Goal: Task Accomplishment & Management: Manage account settings

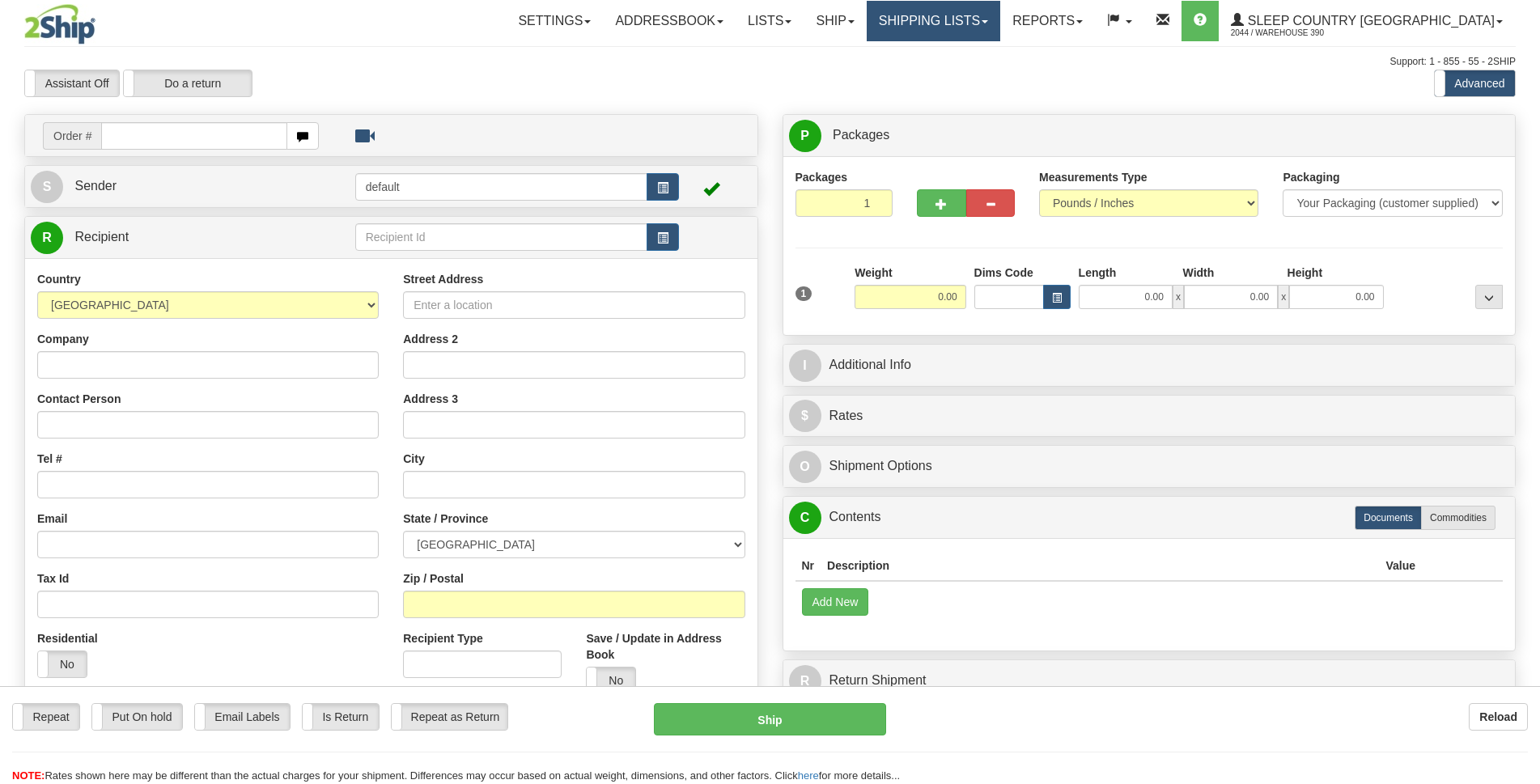
drag, startPoint x: 0, startPoint y: 0, endPoint x: 994, endPoint y: 21, distance: 994.2
click at [994, 21] on div "Toggle navigation Settings Shipping Preferences Fields Preferences New" at bounding box center [770, 455] width 1540 height 911
click at [998, 18] on link "Shipping lists" at bounding box center [934, 21] width 134 height 41
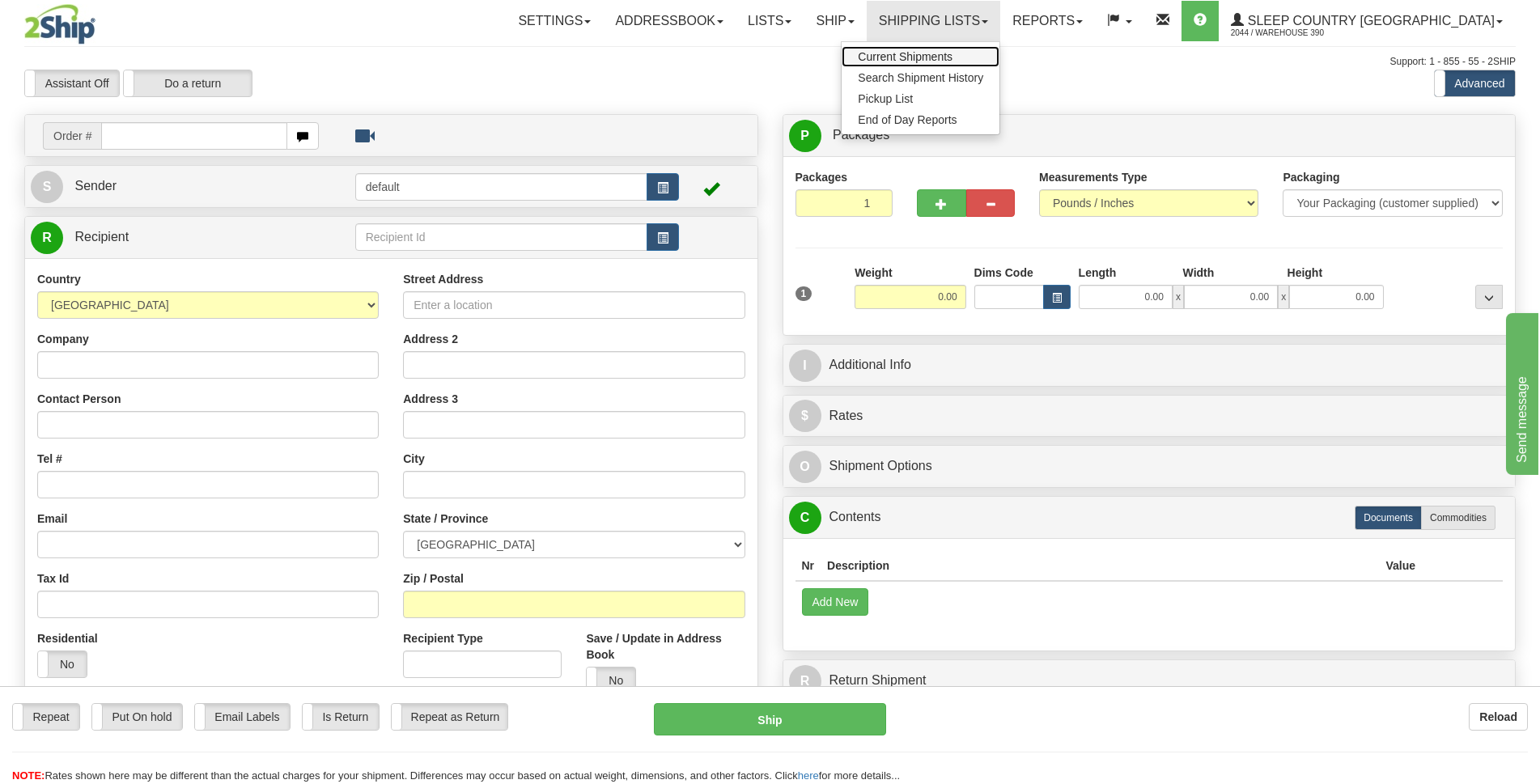
click at [952, 53] on span "Current Shipments" at bounding box center [905, 56] width 94 height 13
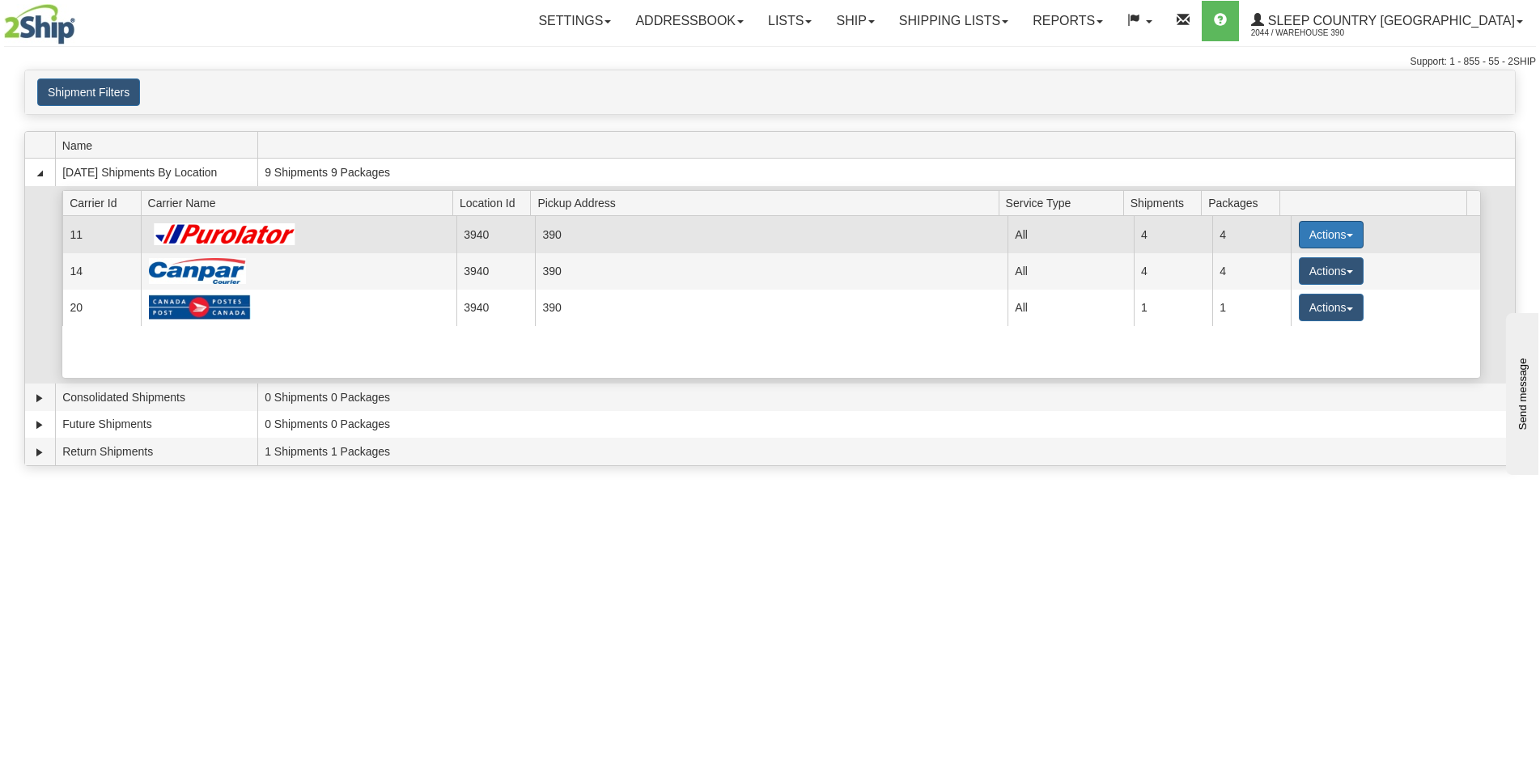
click at [1341, 241] on button "Actions" at bounding box center [1330, 234] width 64 height 27
click at [1282, 305] on span "Pickup" at bounding box center [1270, 307] width 43 height 11
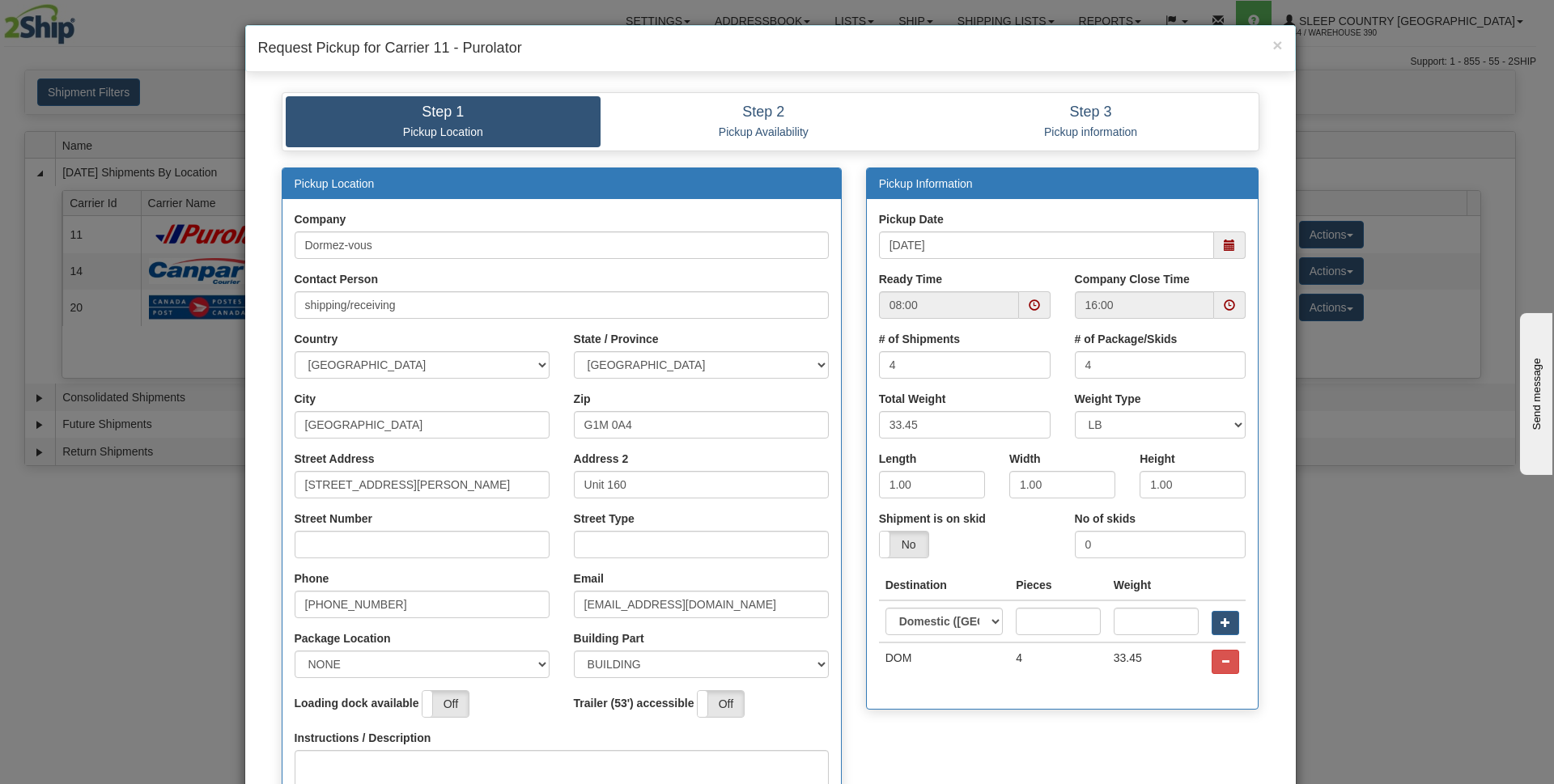
click at [1224, 253] on span at bounding box center [1230, 245] width 32 height 27
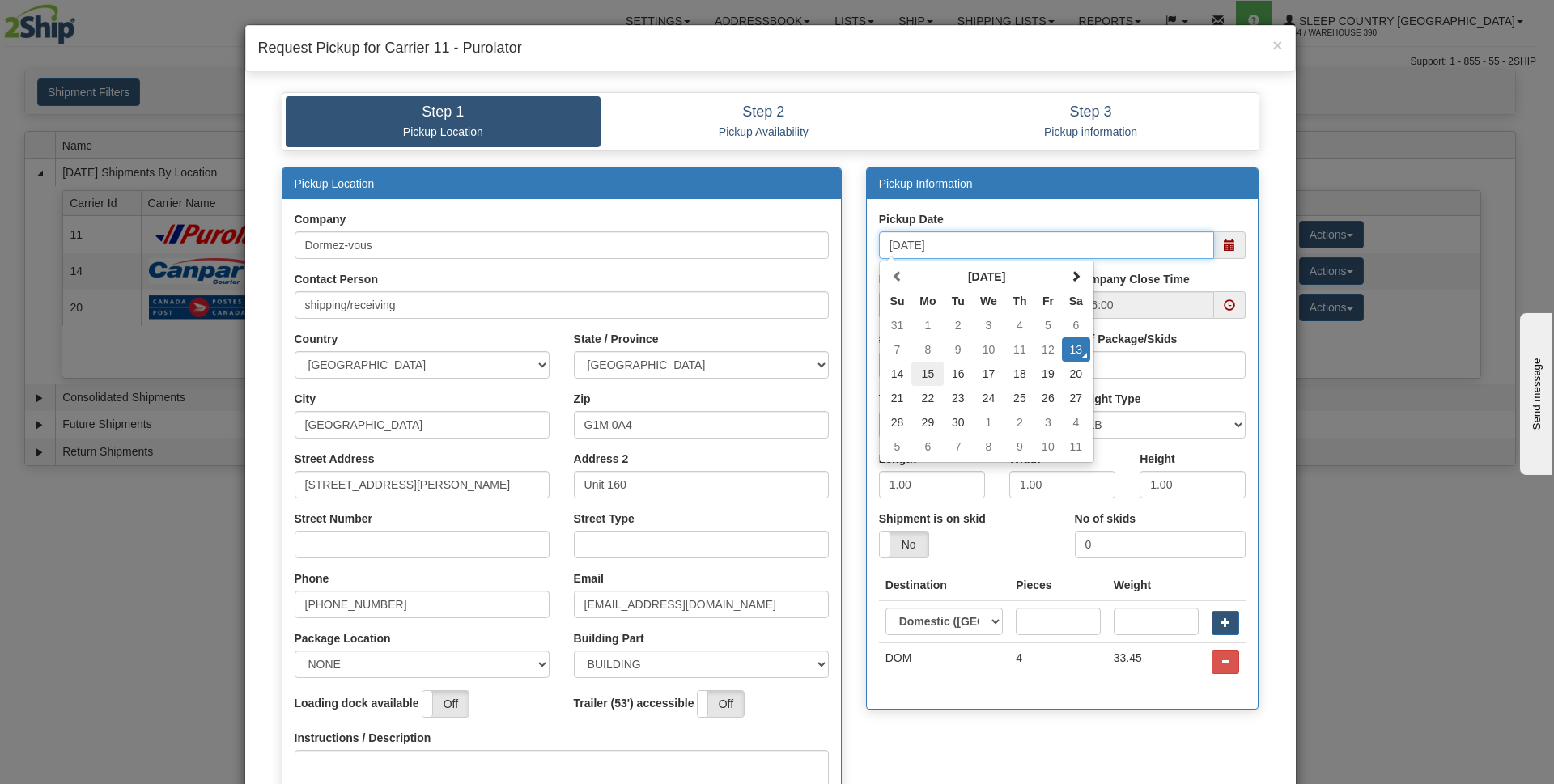
click at [925, 372] on td "15" at bounding box center [927, 374] width 33 height 25
type input "09/15/2025"
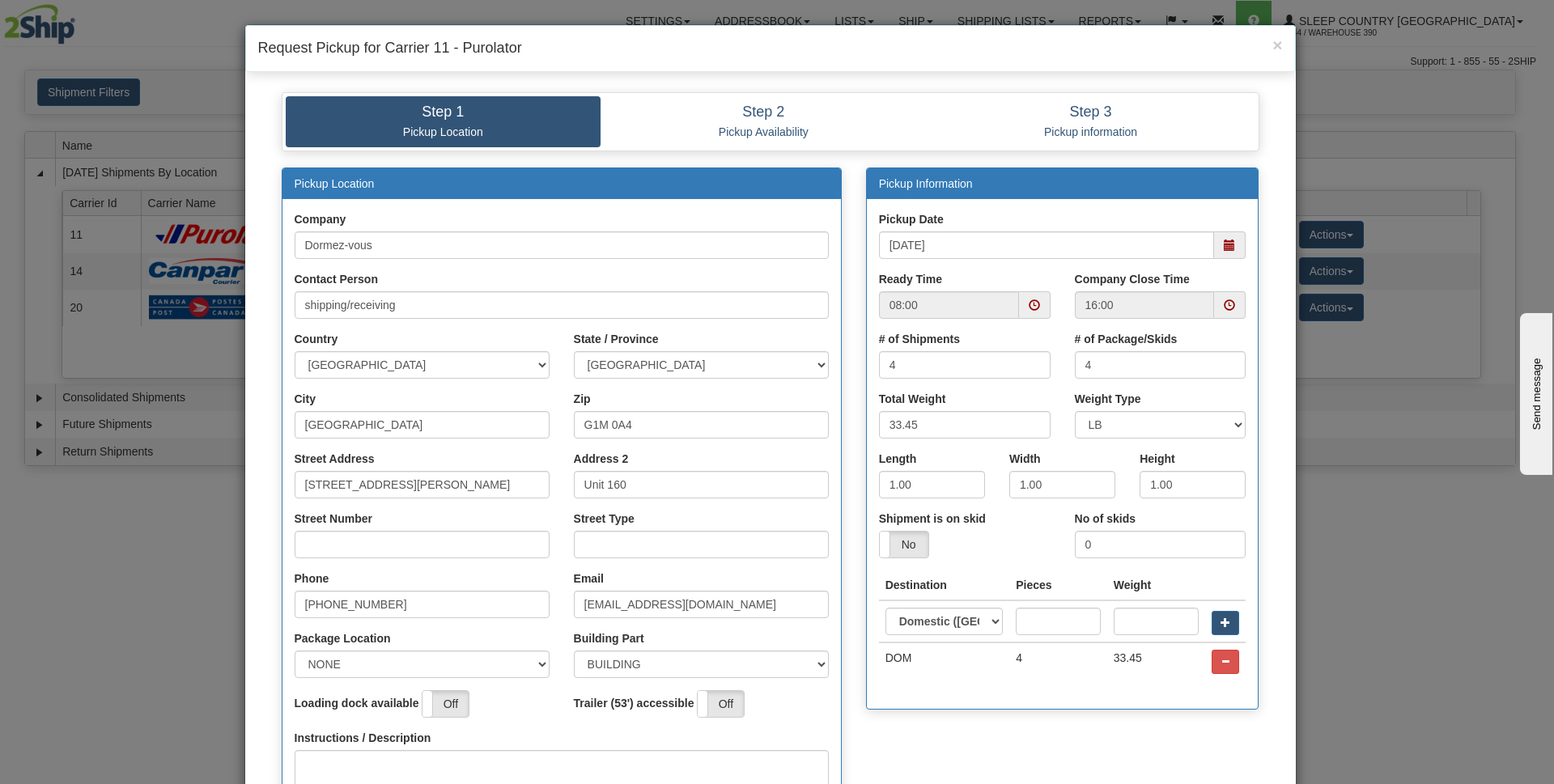
click at [1224, 306] on span at bounding box center [1229, 305] width 11 height 11
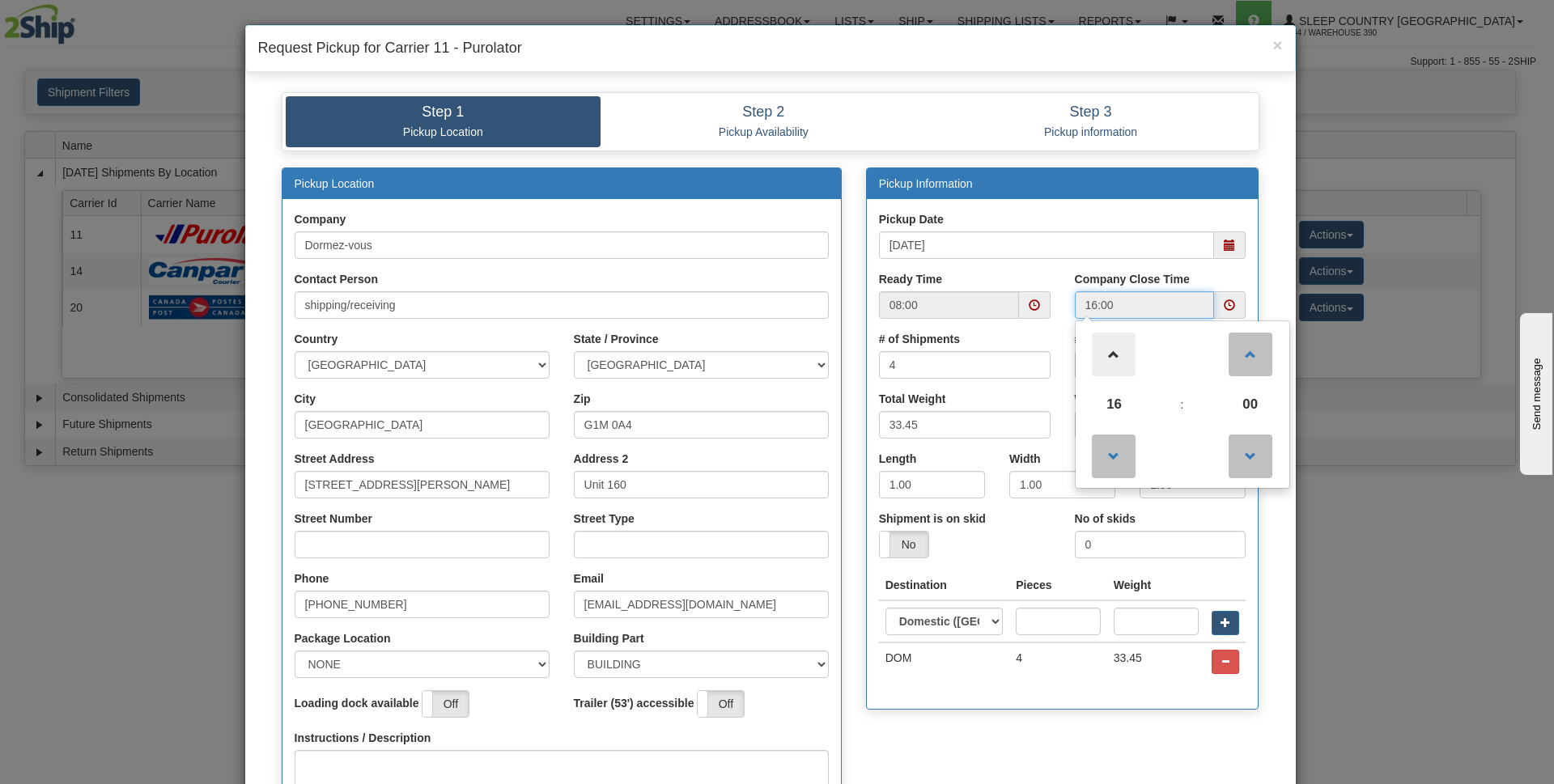
click at [1112, 357] on span at bounding box center [1114, 355] width 44 height 44
type input "18:00"
click at [991, 341] on div "# of Shipments 4" at bounding box center [965, 355] width 172 height 48
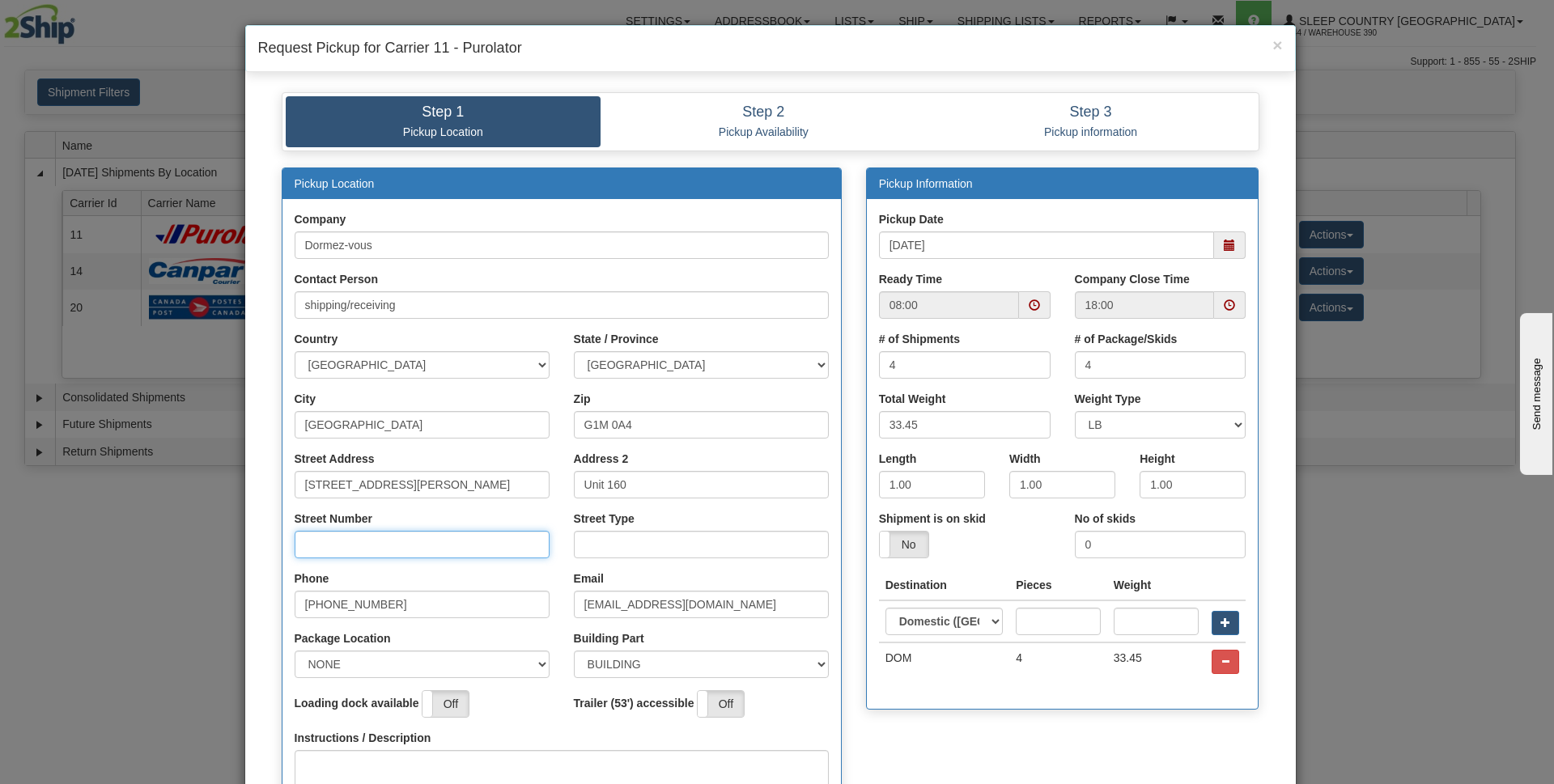
click at [336, 542] on input "Street Number" at bounding box center [421, 544] width 255 height 27
type input "210"
click at [594, 540] on input "Street Type" at bounding box center [700, 544] width 255 height 27
type input "rue"
click at [854, 727] on div "Pickup Location Company Dormez-vous Contact Person shipping/receiving Country A…" at bounding box center [770, 541] width 1002 height 748
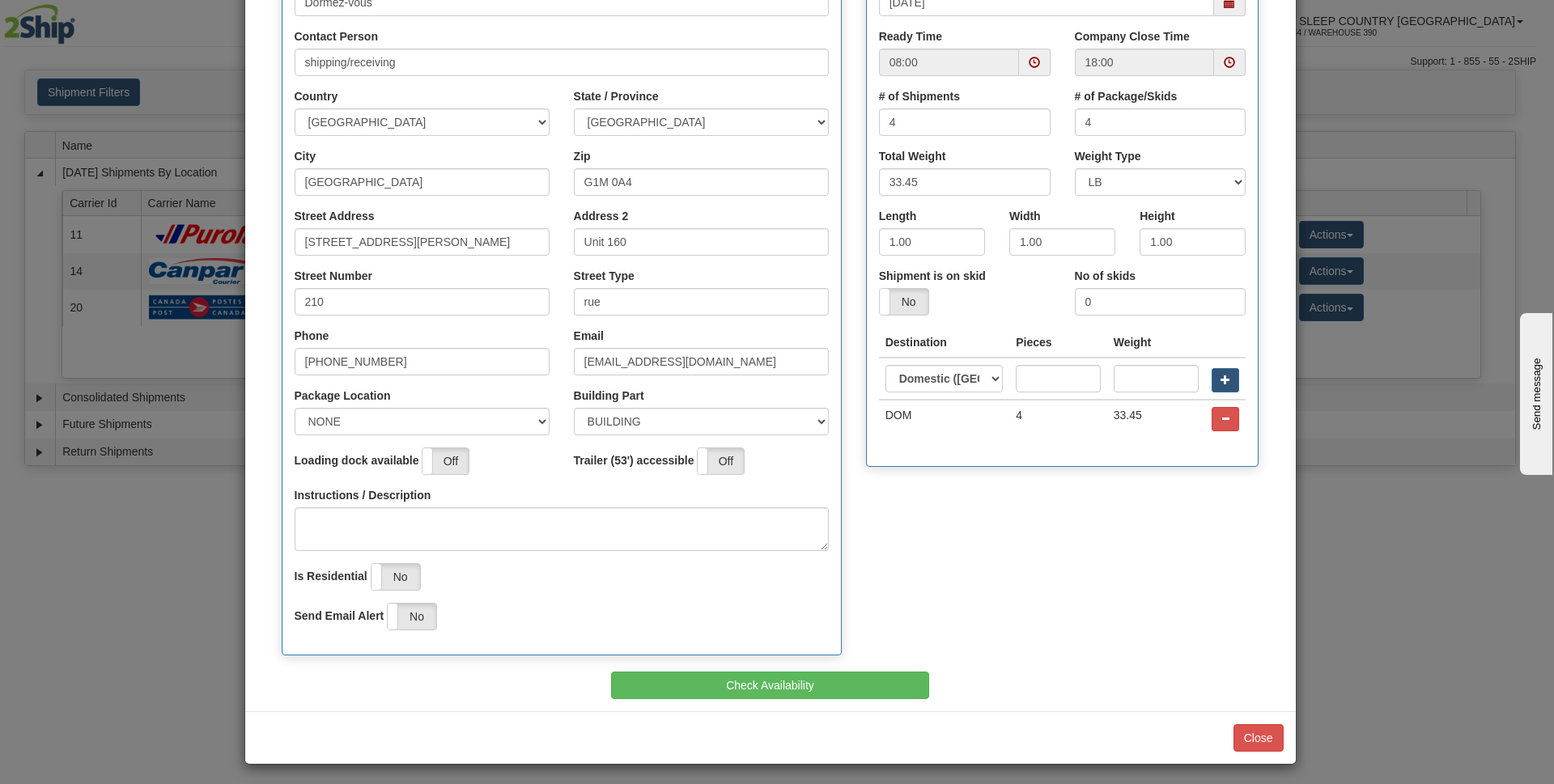
scroll to position [248, 0]
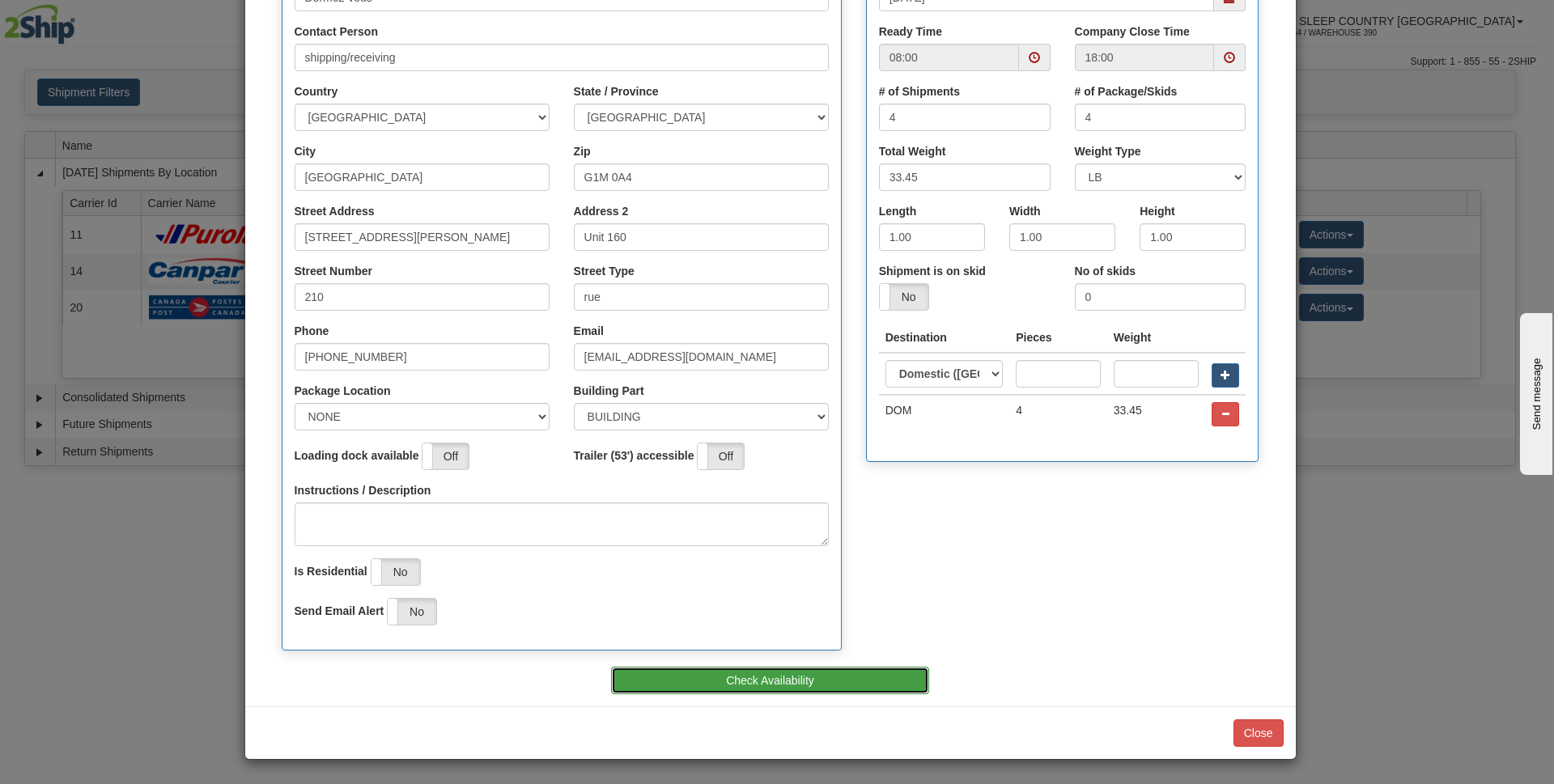
click at [797, 684] on button "Check Availability" at bounding box center [770, 680] width 318 height 27
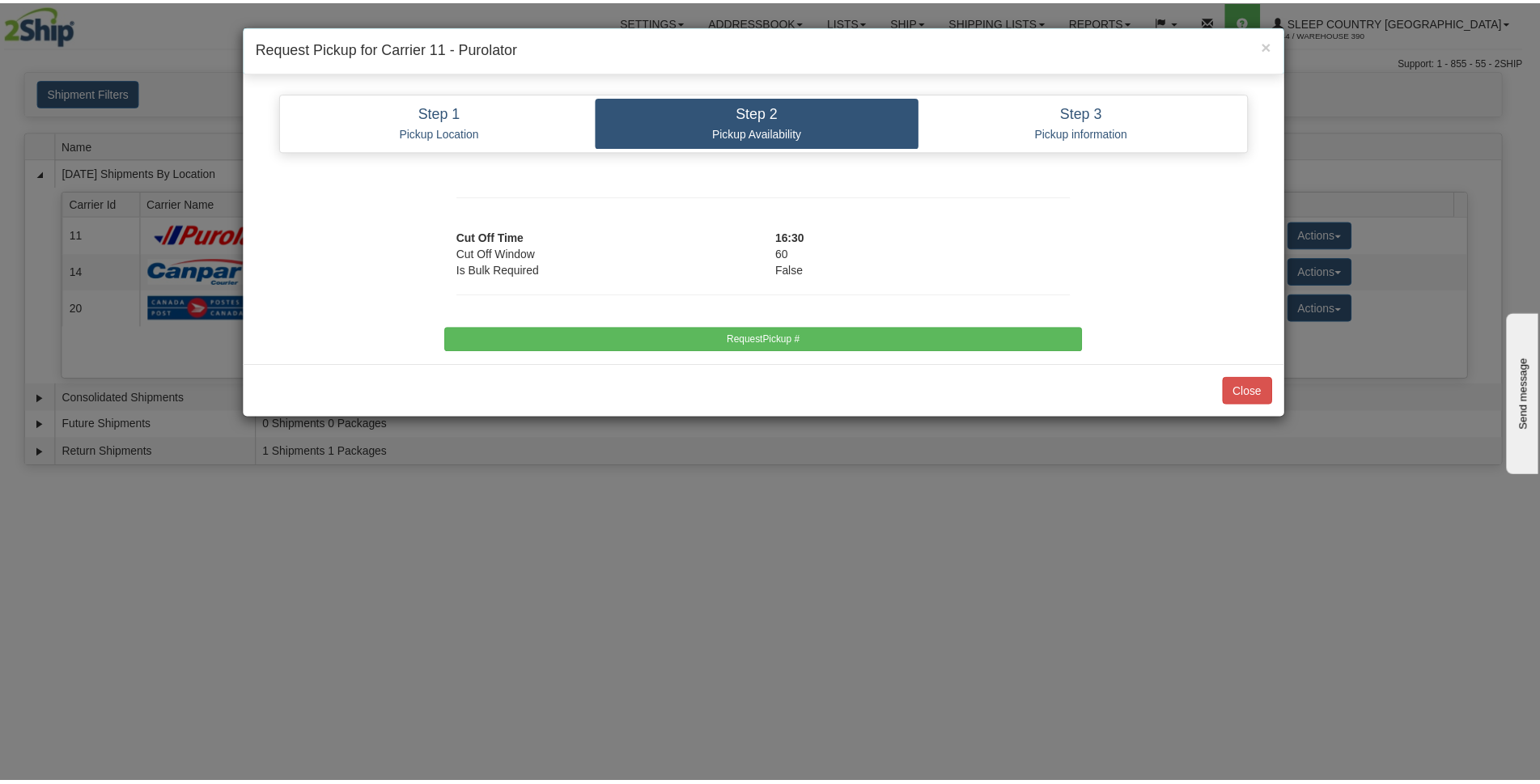
scroll to position [0, 0]
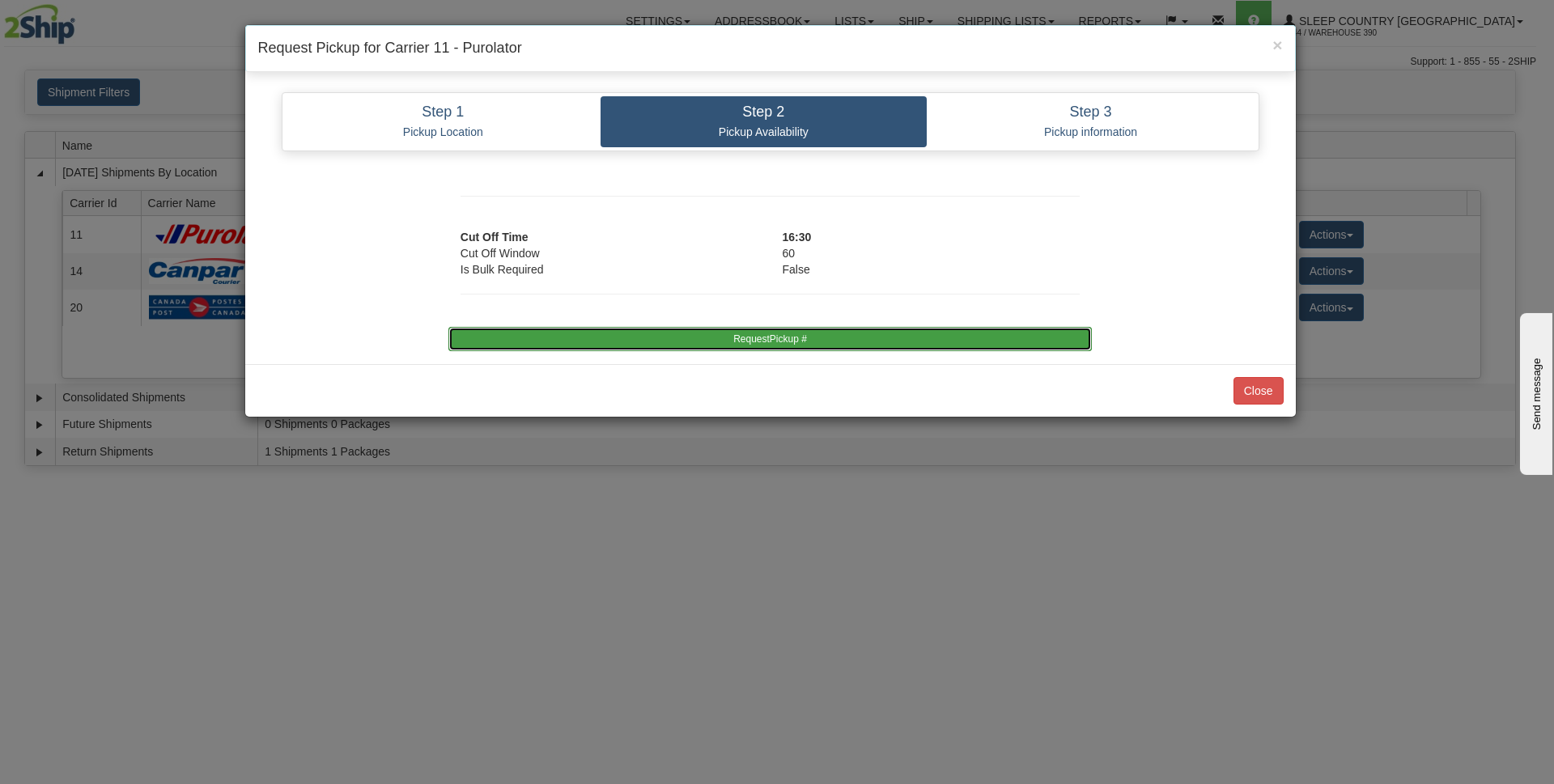
click at [781, 336] on button "RequestPickup #" at bounding box center [770, 339] width 643 height 25
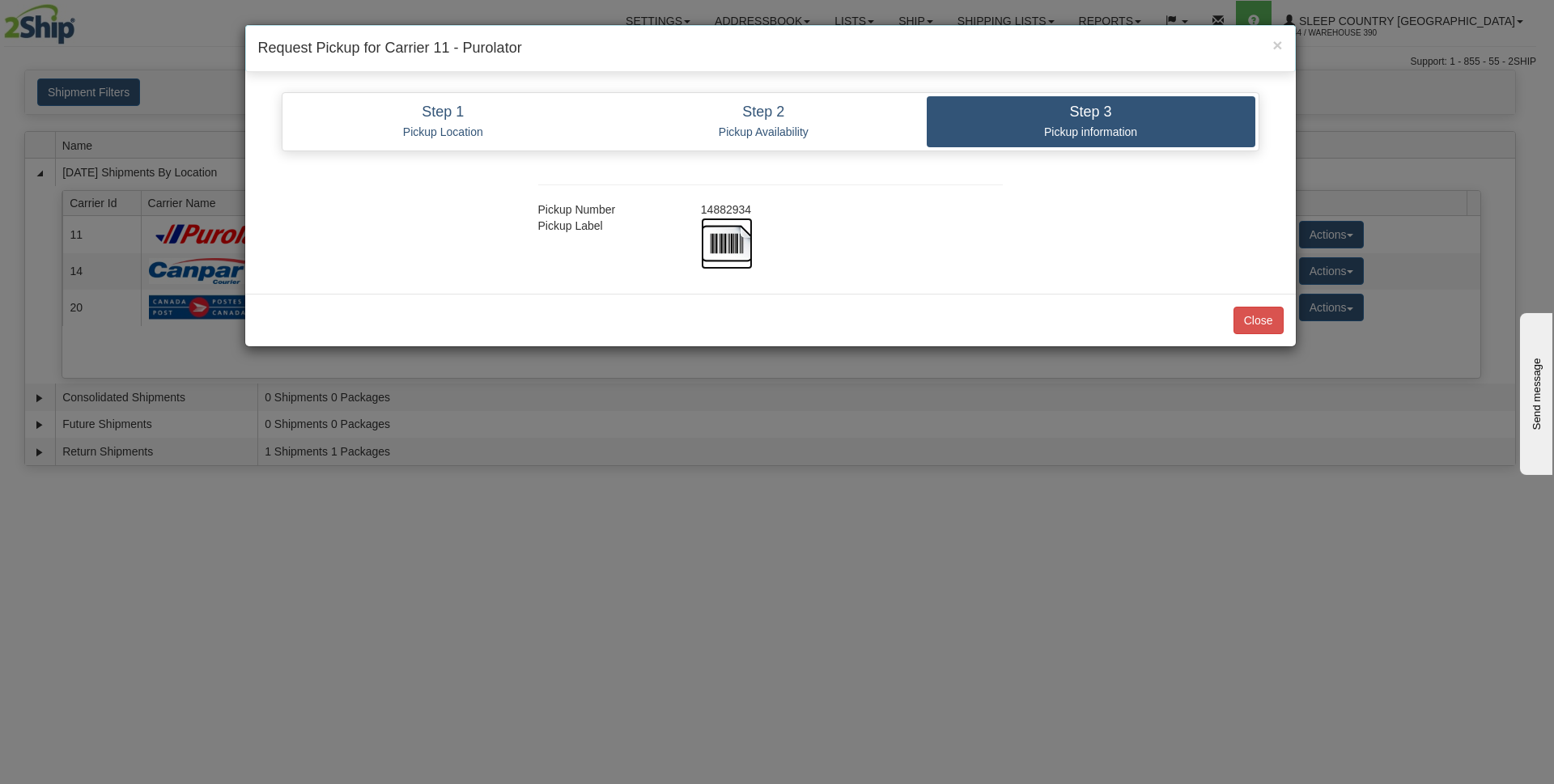
click at [730, 248] on img at bounding box center [727, 243] width 52 height 52
click at [1240, 318] on button "Close" at bounding box center [1258, 320] width 50 height 27
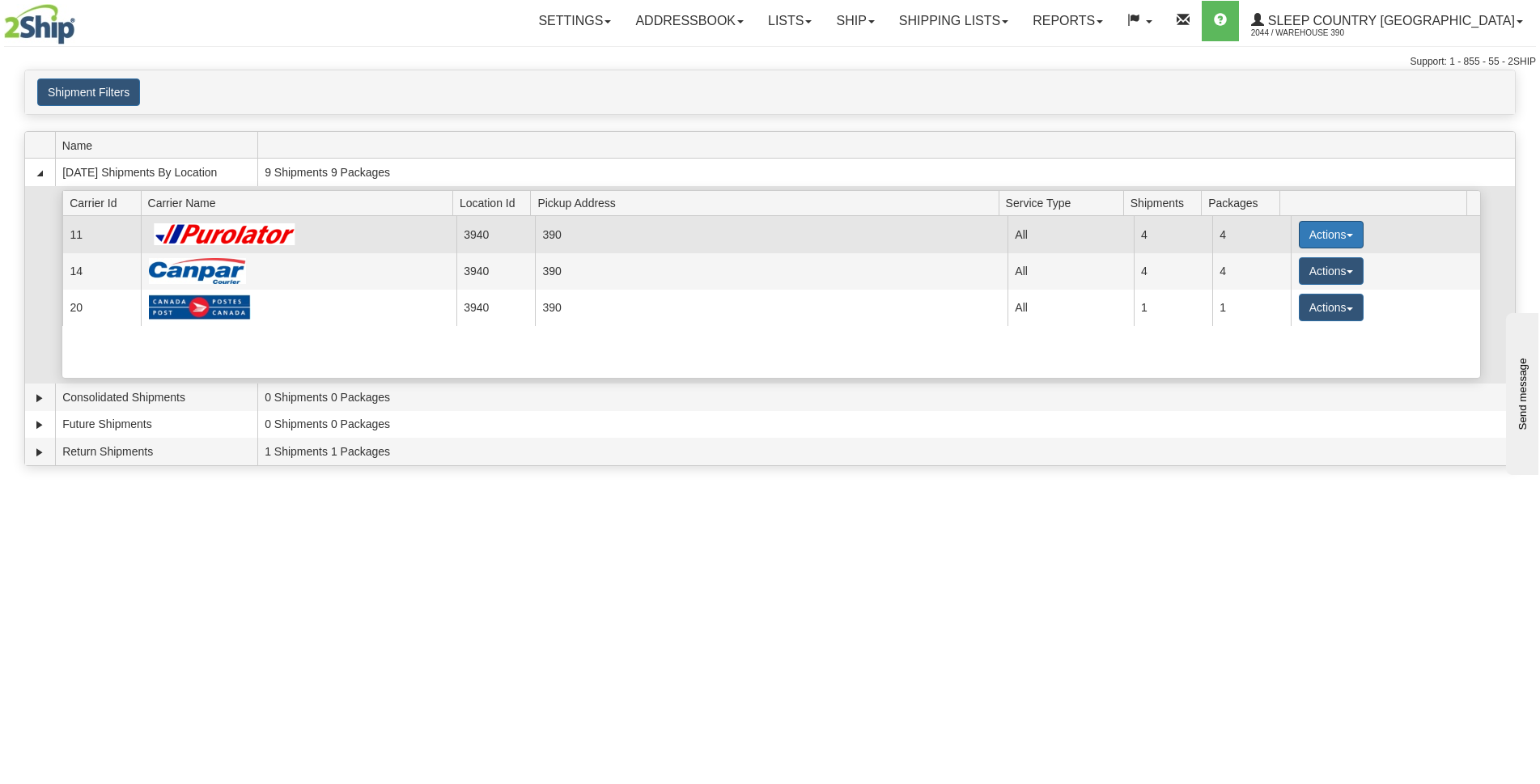
click at [1347, 236] on span "button" at bounding box center [1350, 235] width 6 height 4
click at [1274, 285] on span "Close" at bounding box center [1268, 285] width 37 height 11
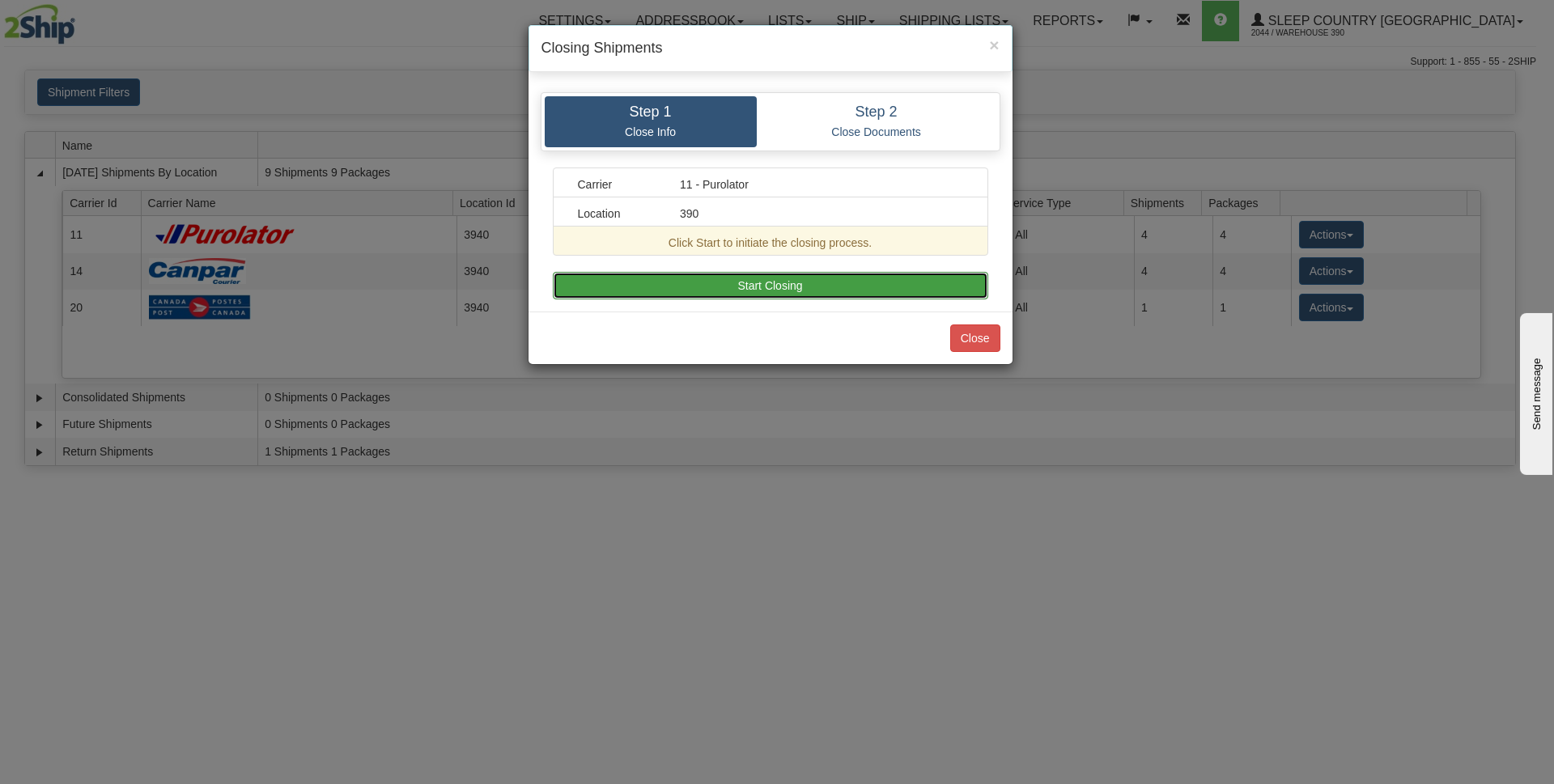
click at [847, 285] on button "Start Closing" at bounding box center [770, 285] width 435 height 27
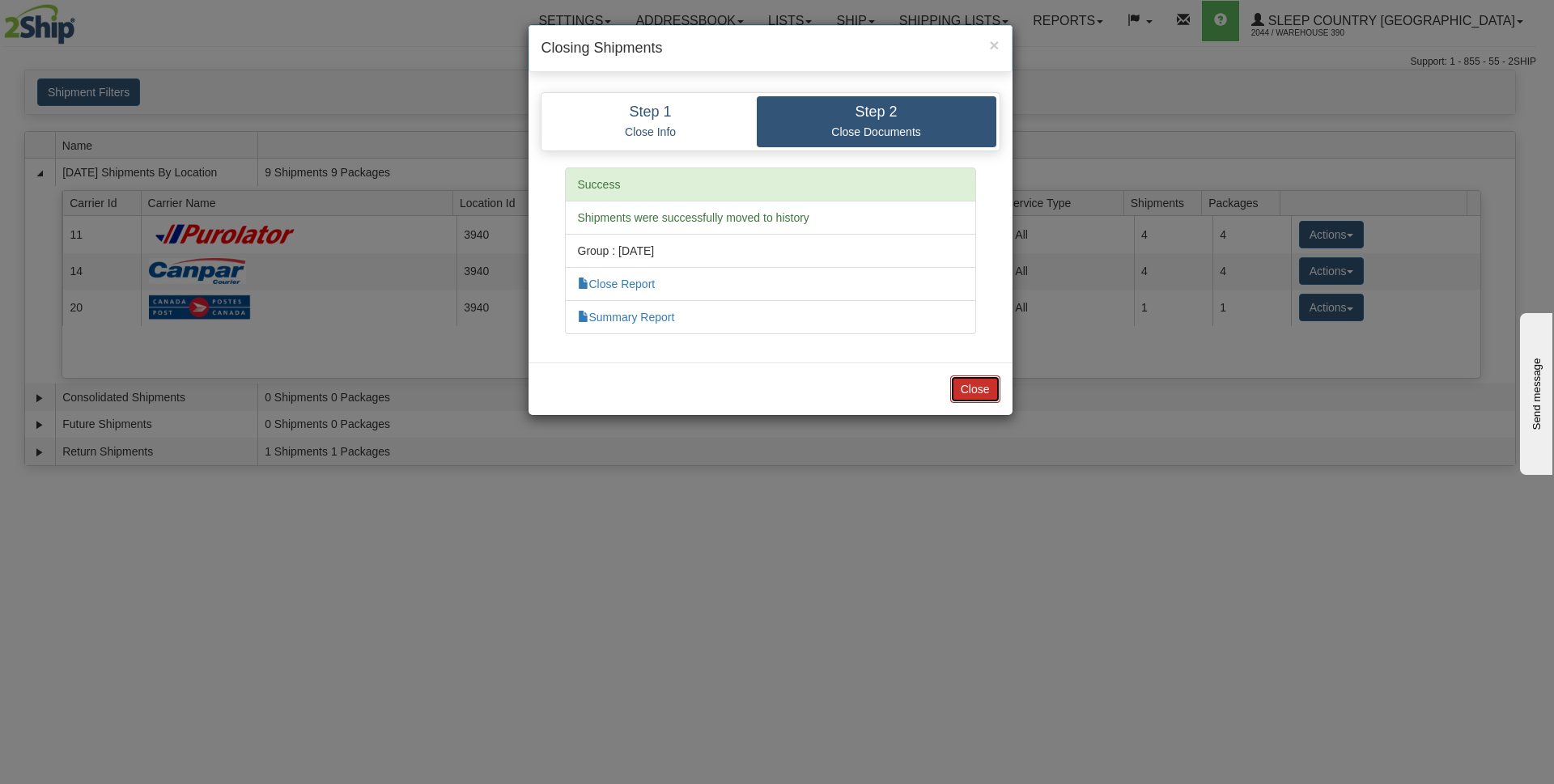
click at [975, 384] on button "Close" at bounding box center [974, 388] width 50 height 27
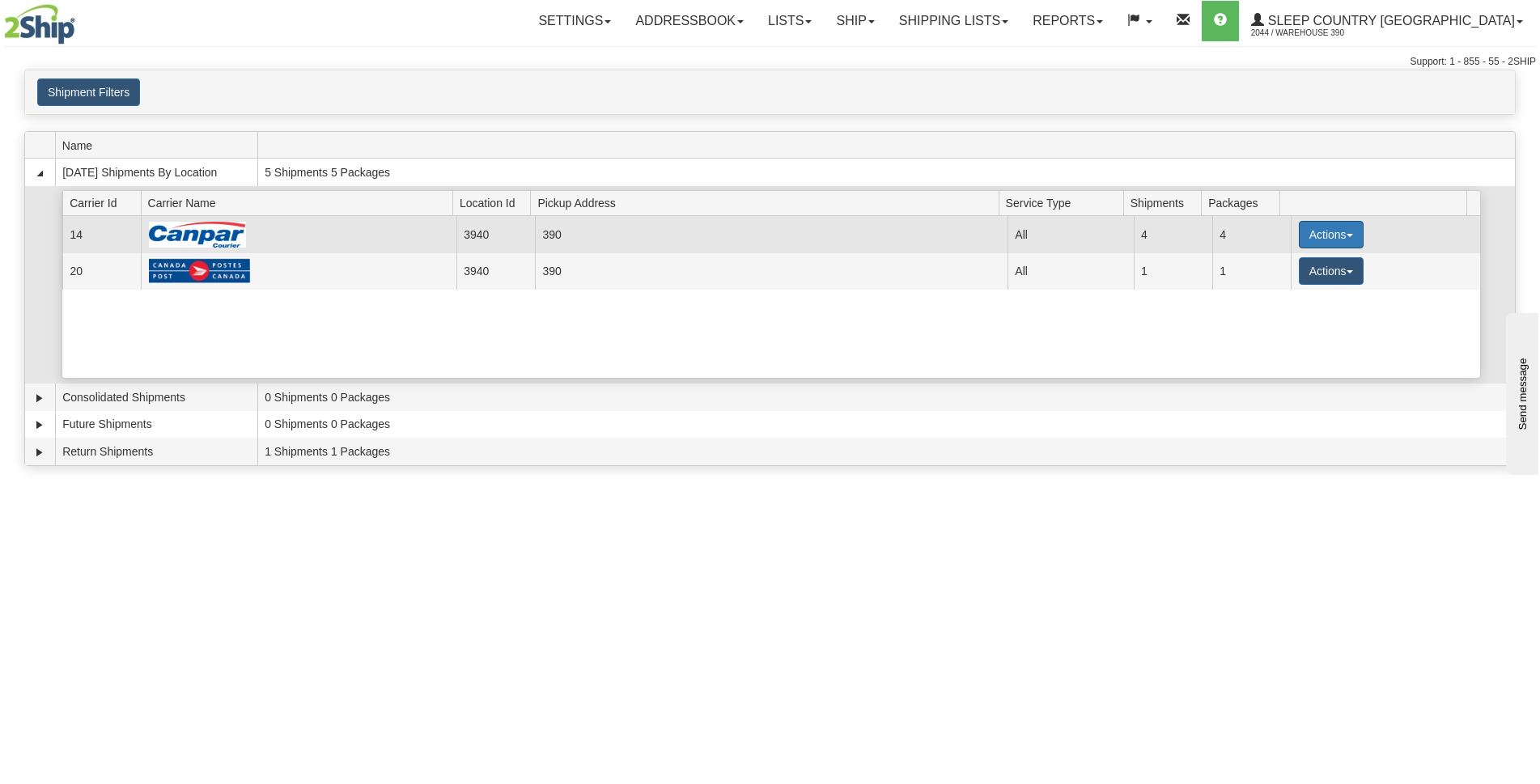
click at [1322, 233] on button "Actions" at bounding box center [1330, 234] width 64 height 27
click at [1260, 290] on span "Close" at bounding box center [1268, 285] width 37 height 11
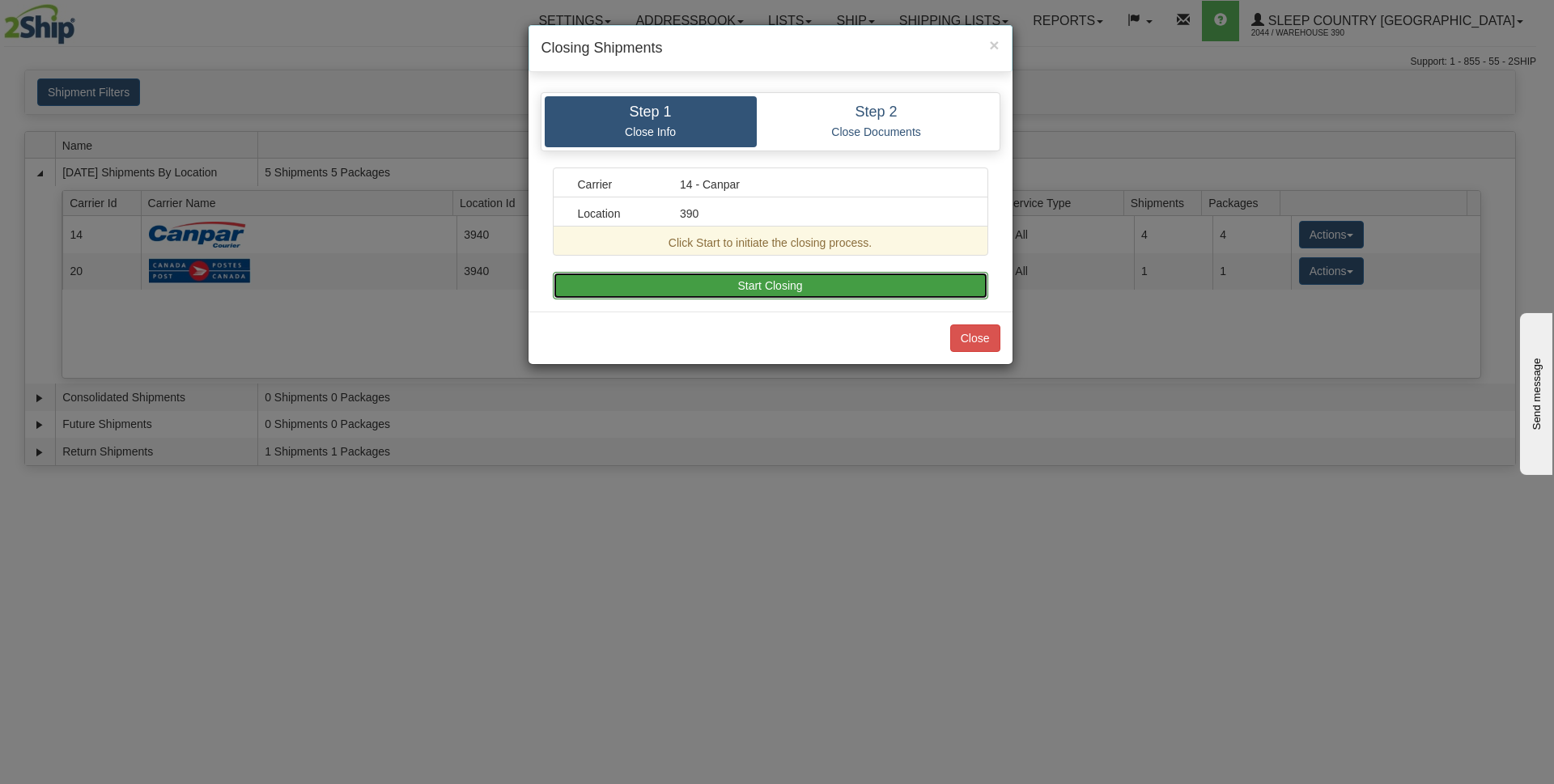
click at [877, 291] on button "Start Closing" at bounding box center [770, 285] width 435 height 27
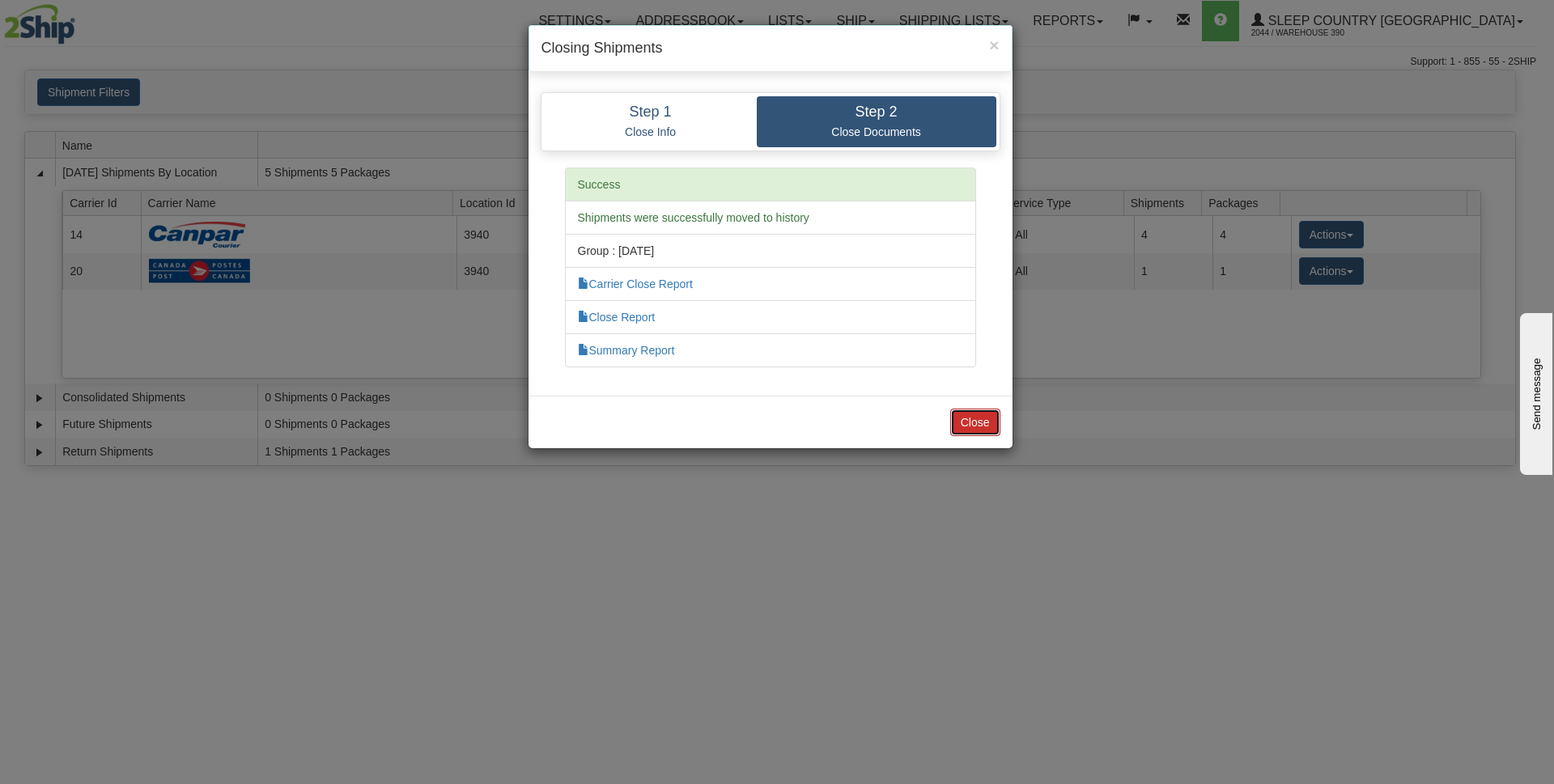
click at [980, 420] on button "Close" at bounding box center [974, 422] width 50 height 27
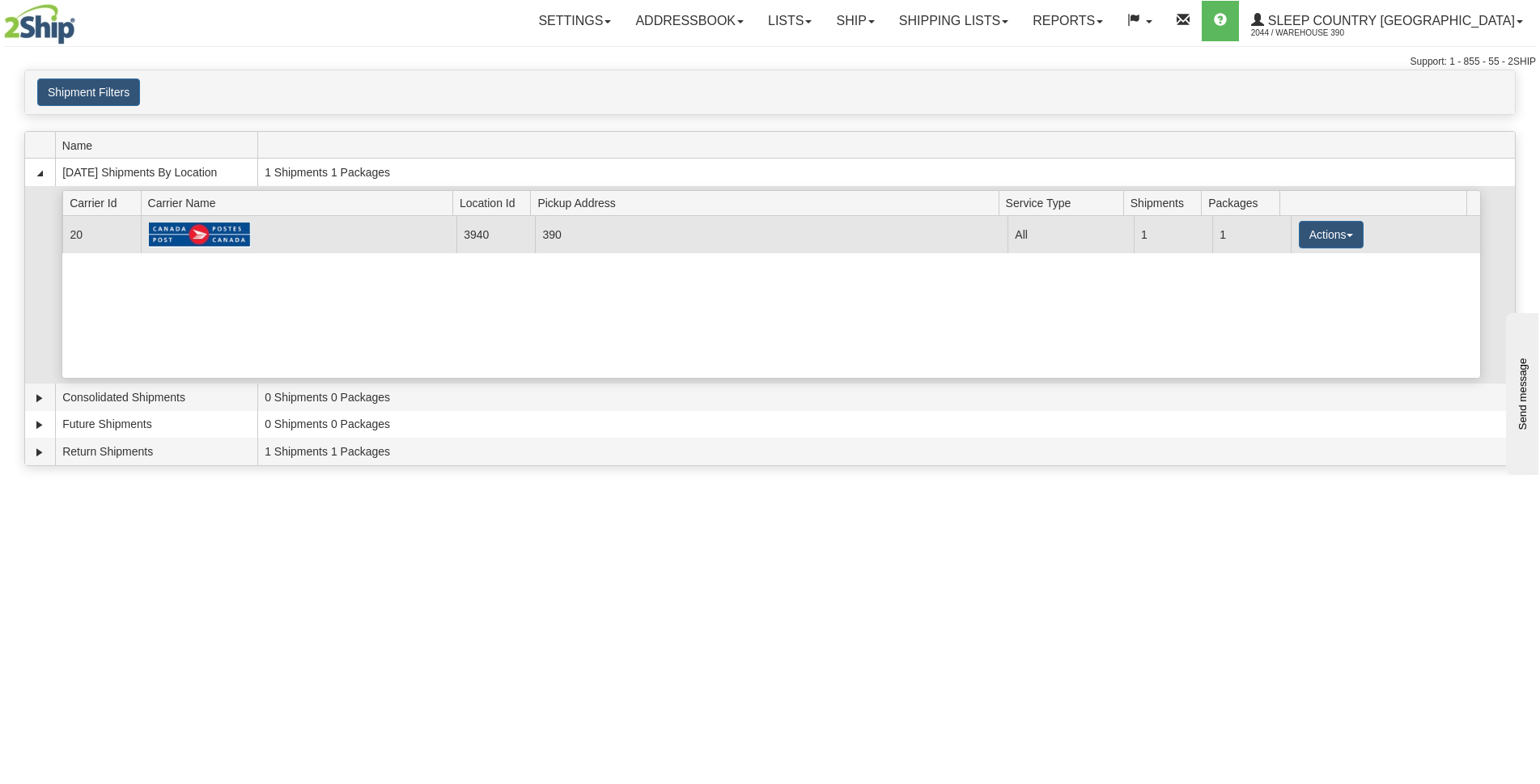
click at [1355, 233] on td "Actions Details Close Pickup Zip Print" at bounding box center [1385, 233] width 189 height 36
click at [1347, 240] on button "Actions" at bounding box center [1330, 234] width 64 height 27
click at [1275, 289] on span "Close" at bounding box center [1268, 285] width 37 height 11
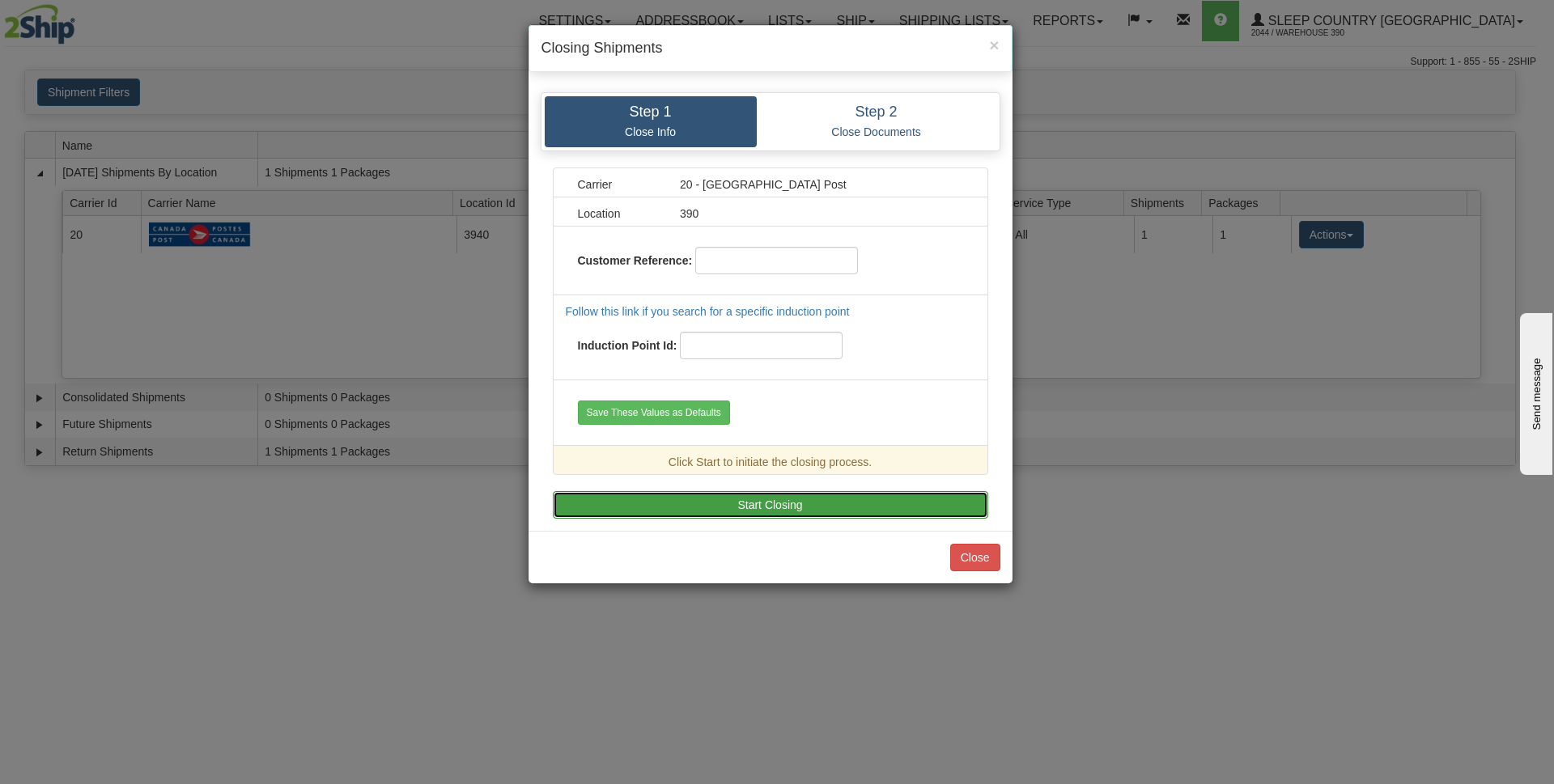
click at [845, 508] on button "Start Closing" at bounding box center [770, 505] width 435 height 27
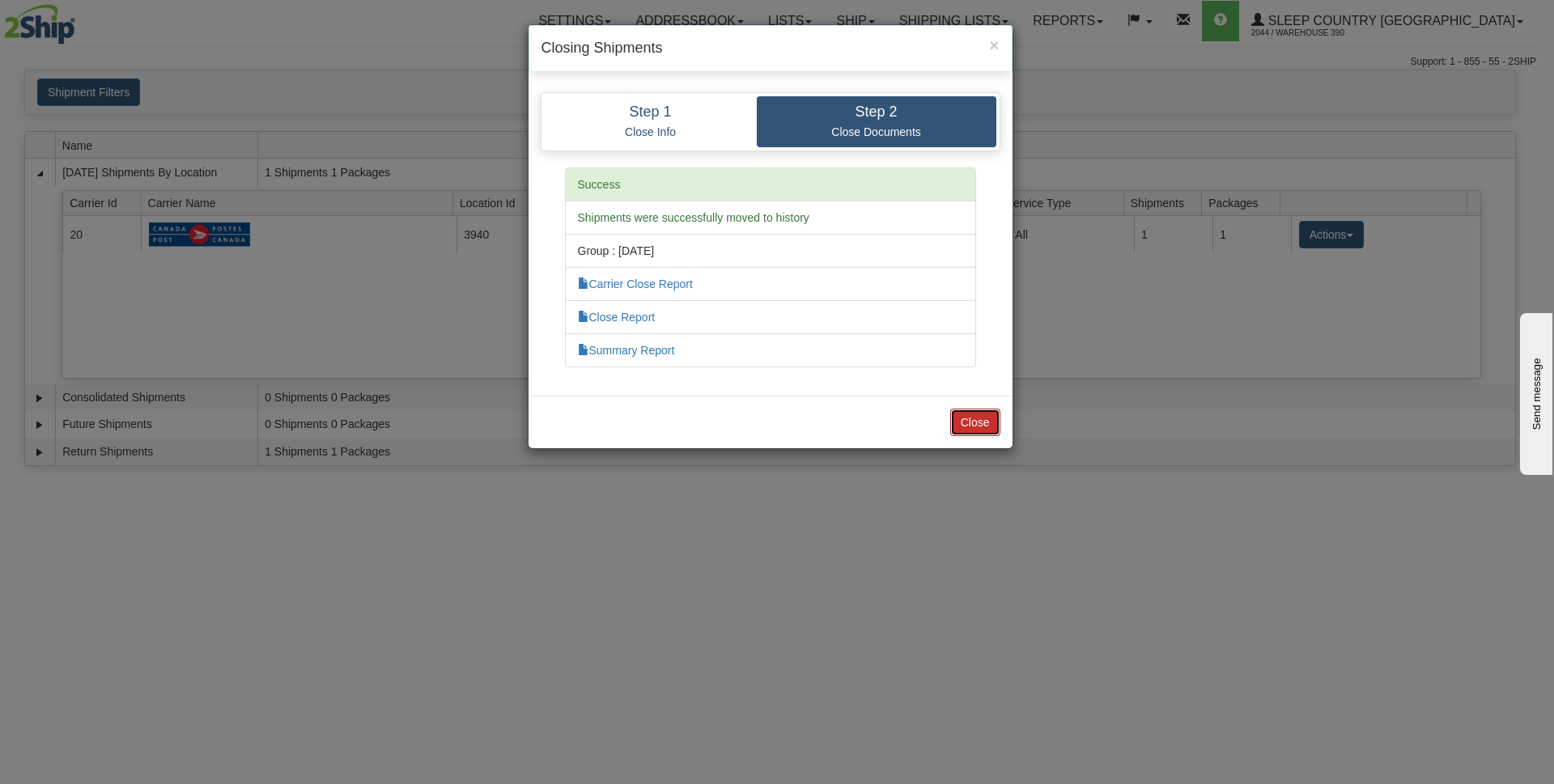
click at [981, 430] on button "Close" at bounding box center [974, 422] width 50 height 27
